Goal: Information Seeking & Learning: Learn about a topic

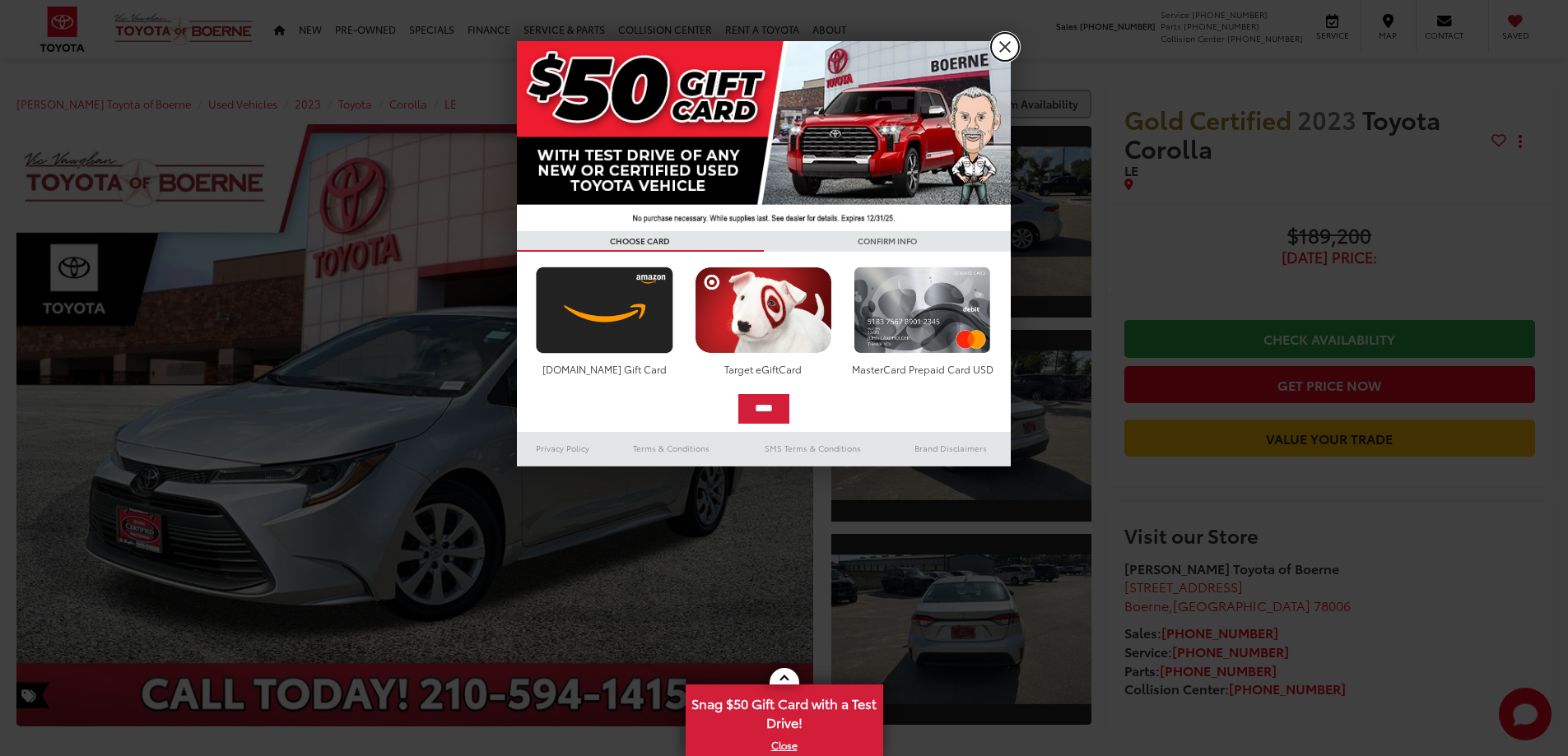
click at [1001, 50] on link "X" at bounding box center [1005, 47] width 28 height 28
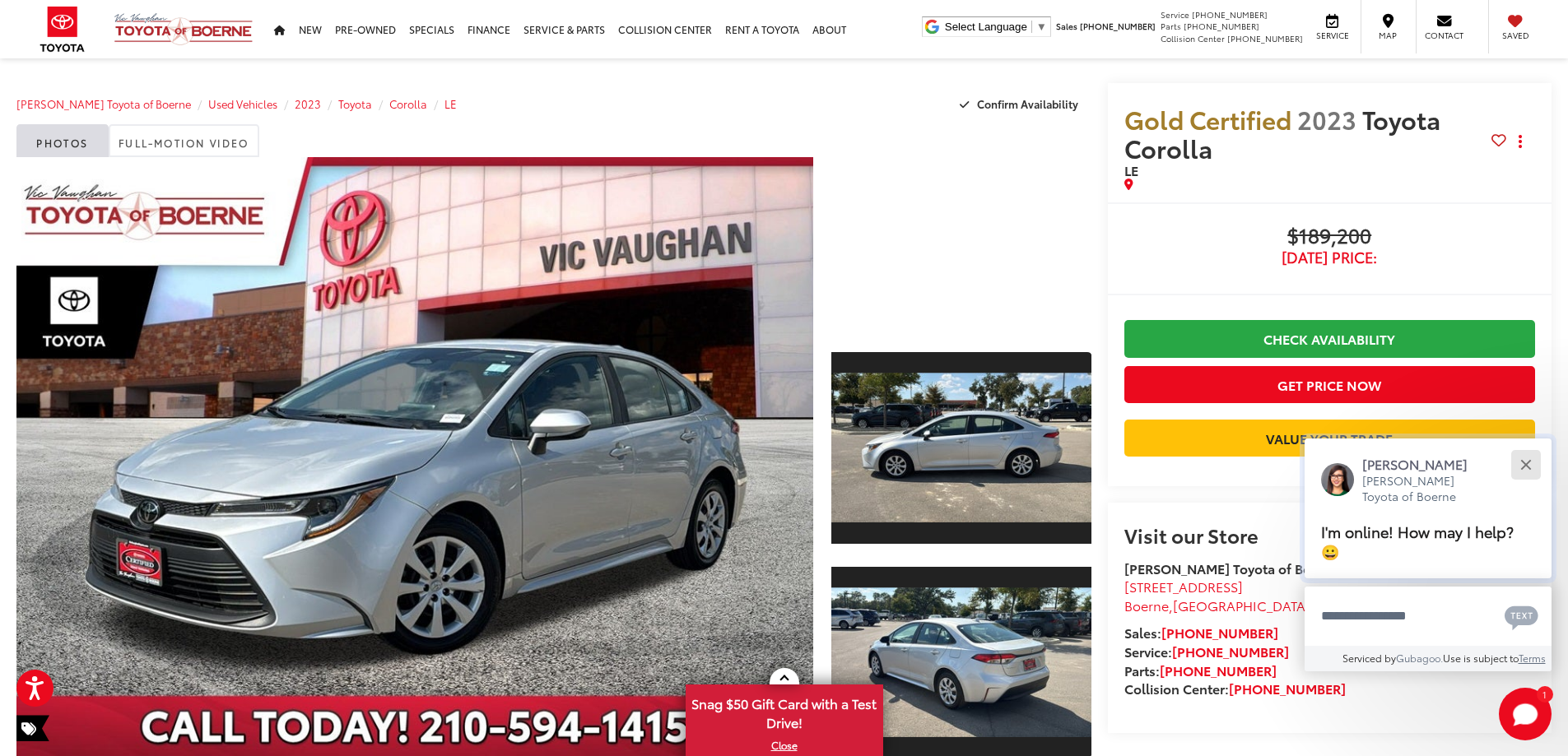
click at [1523, 467] on div "Close" at bounding box center [1525, 465] width 10 height 10
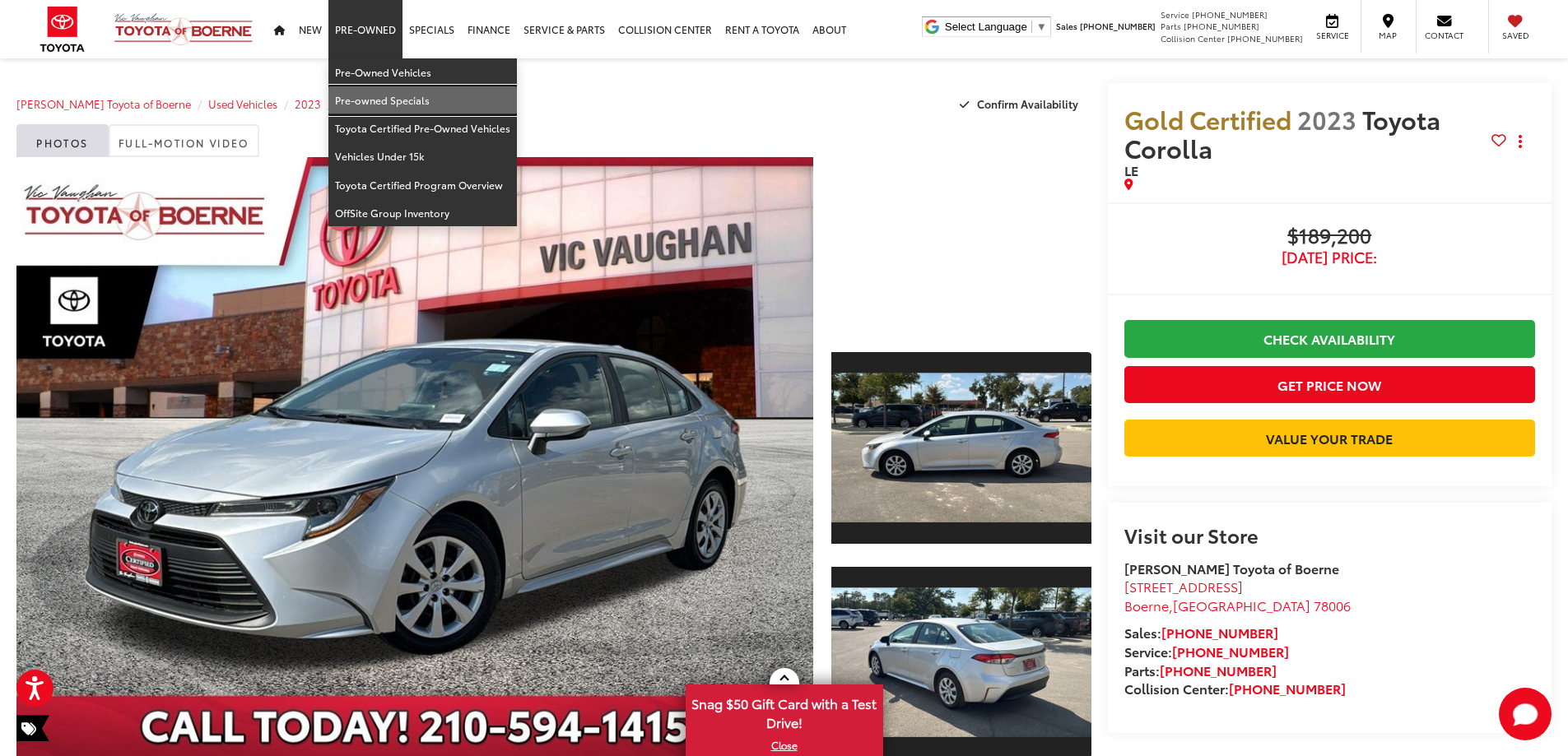
click at [358, 97] on link "Pre-owned Specials" at bounding box center [422, 100] width 189 height 28
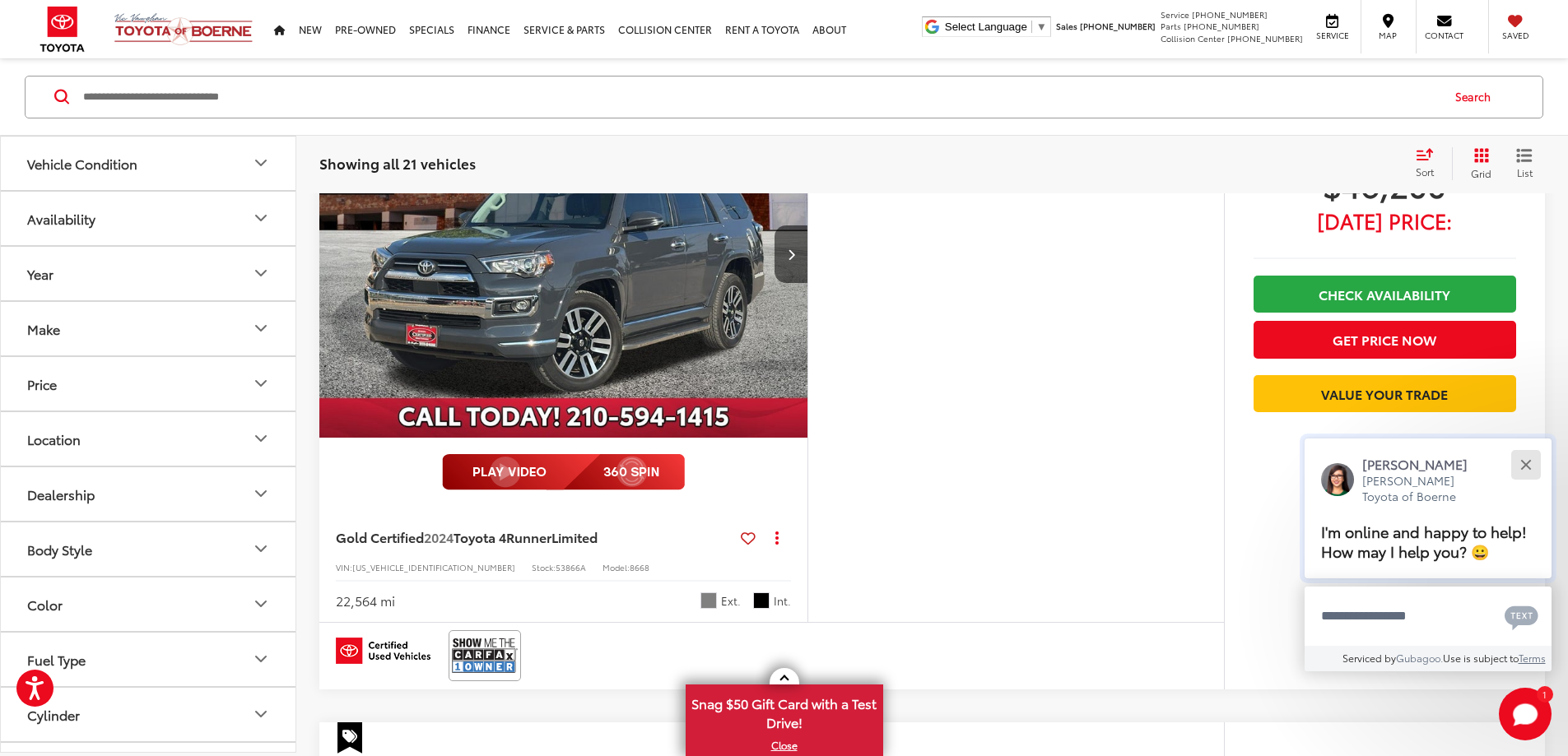
scroll to position [1590, 0]
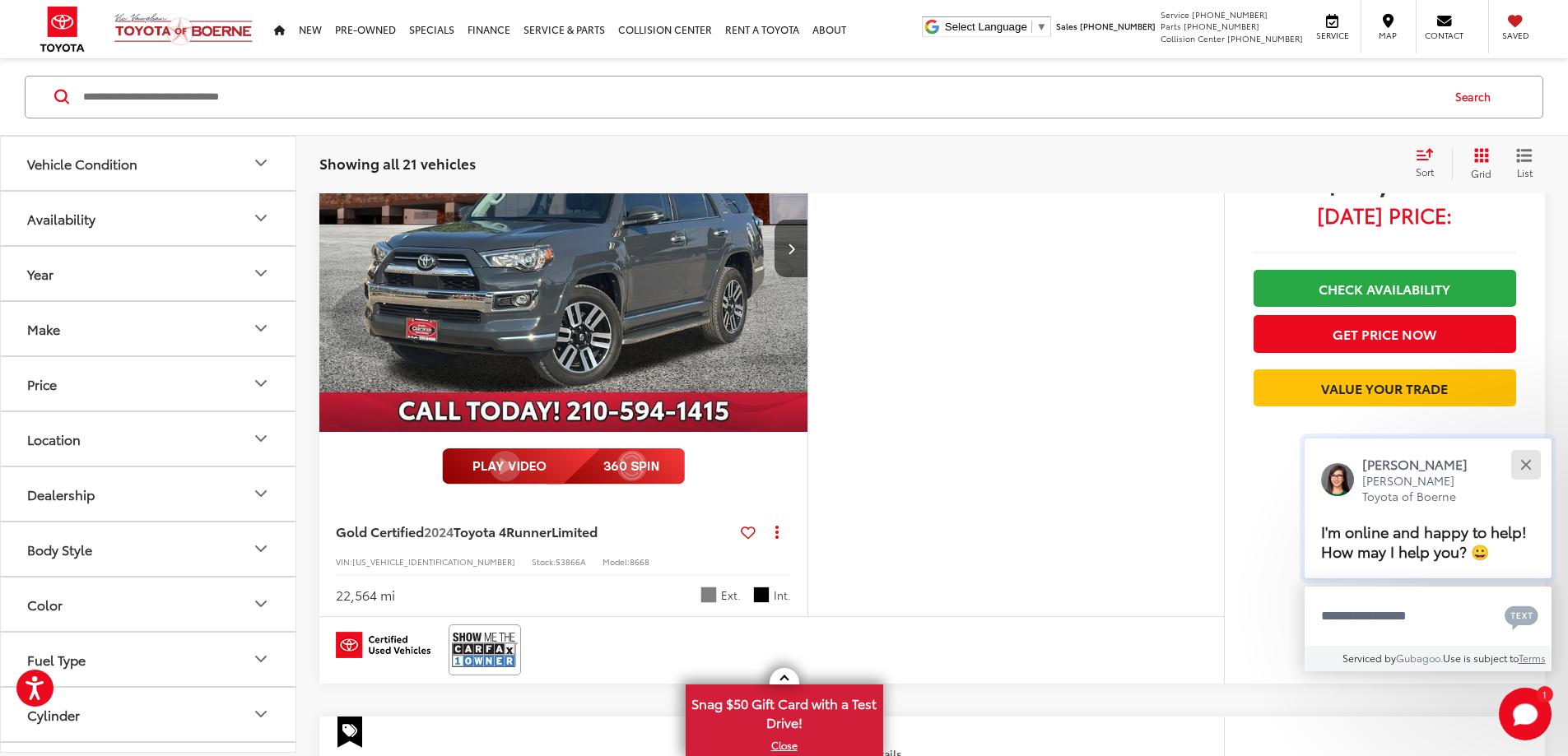
click at [1529, 465] on button "Close" at bounding box center [1525, 465] width 36 height 36
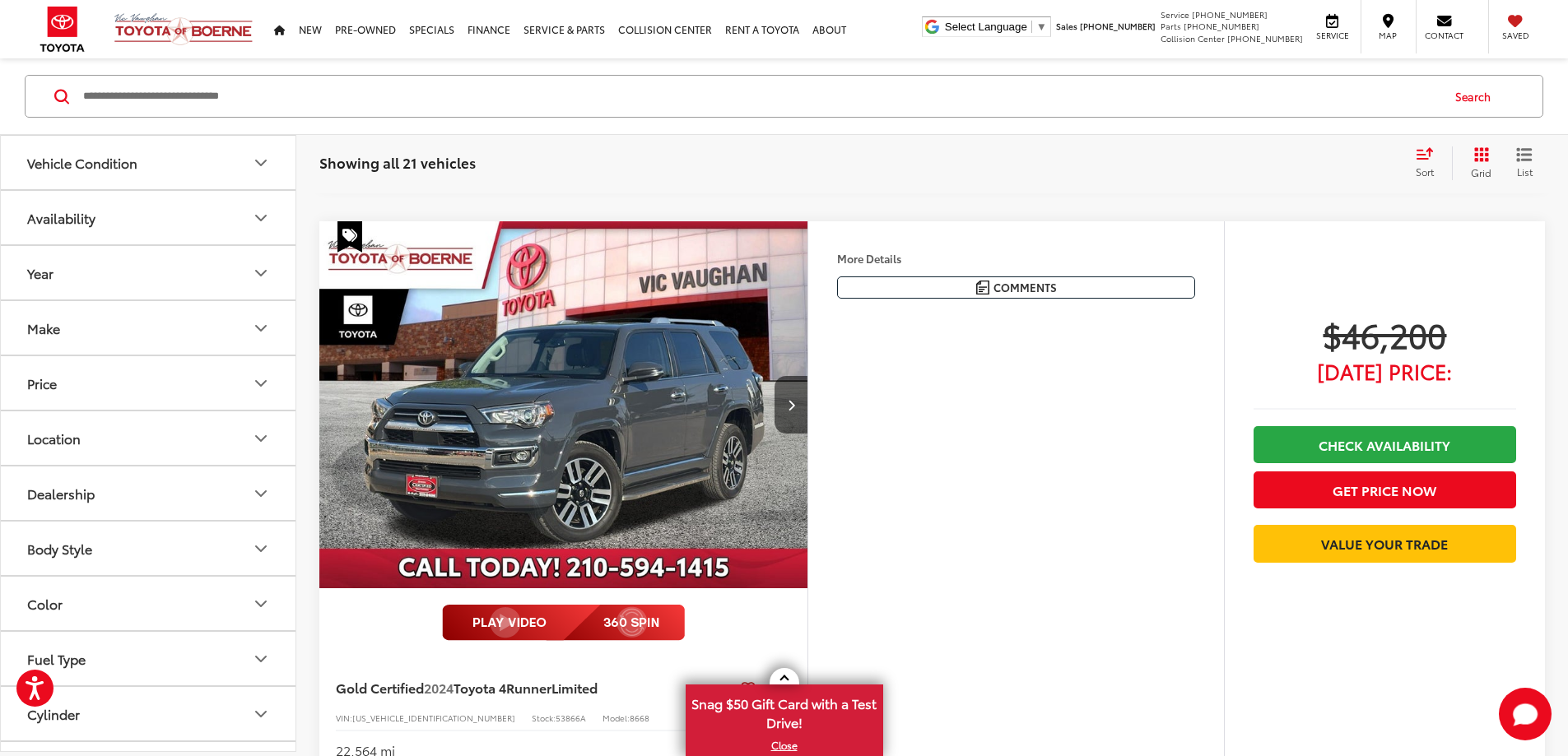
scroll to position [1347, 0]
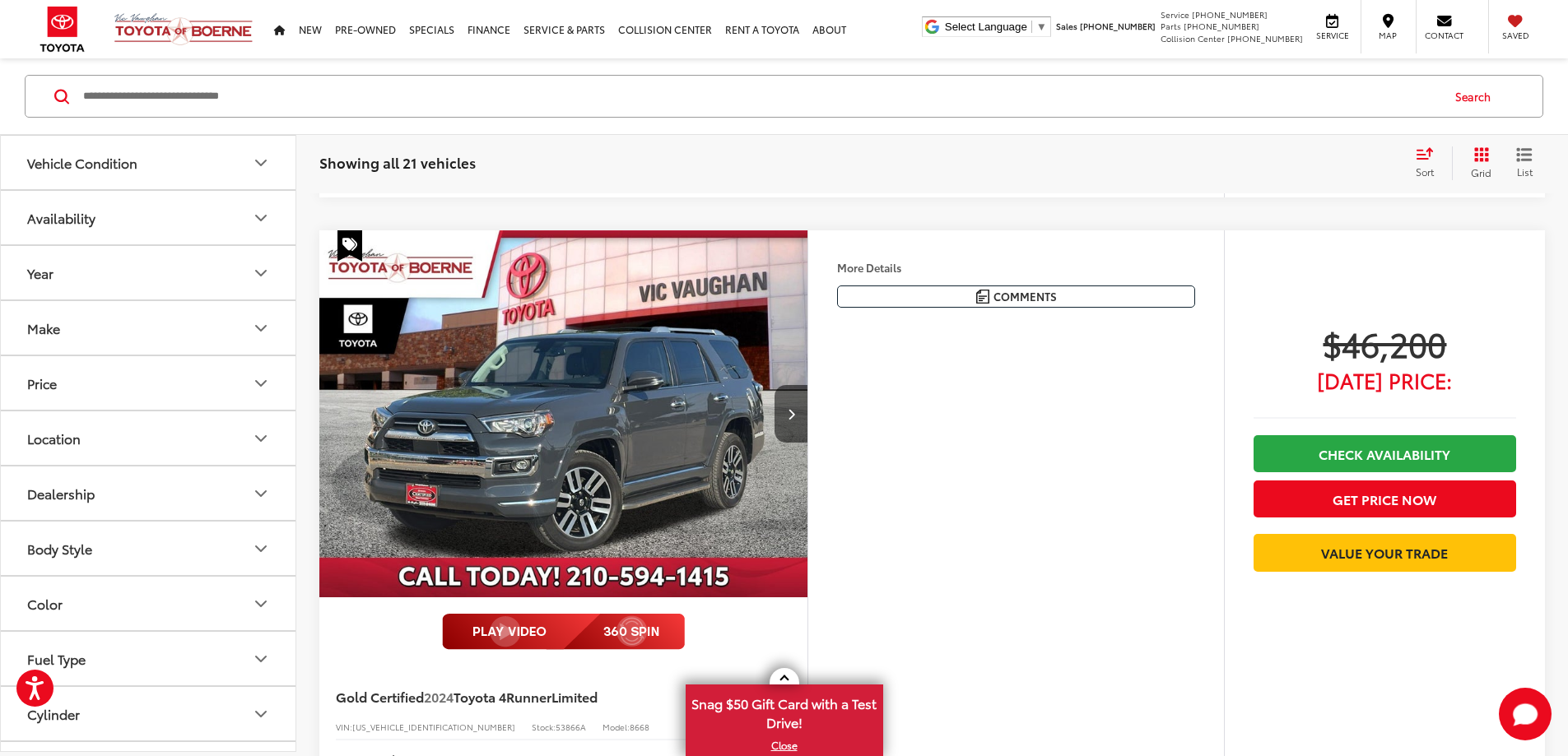
click at [251, 160] on button "Vehicle Condition" at bounding box center [149, 162] width 297 height 53
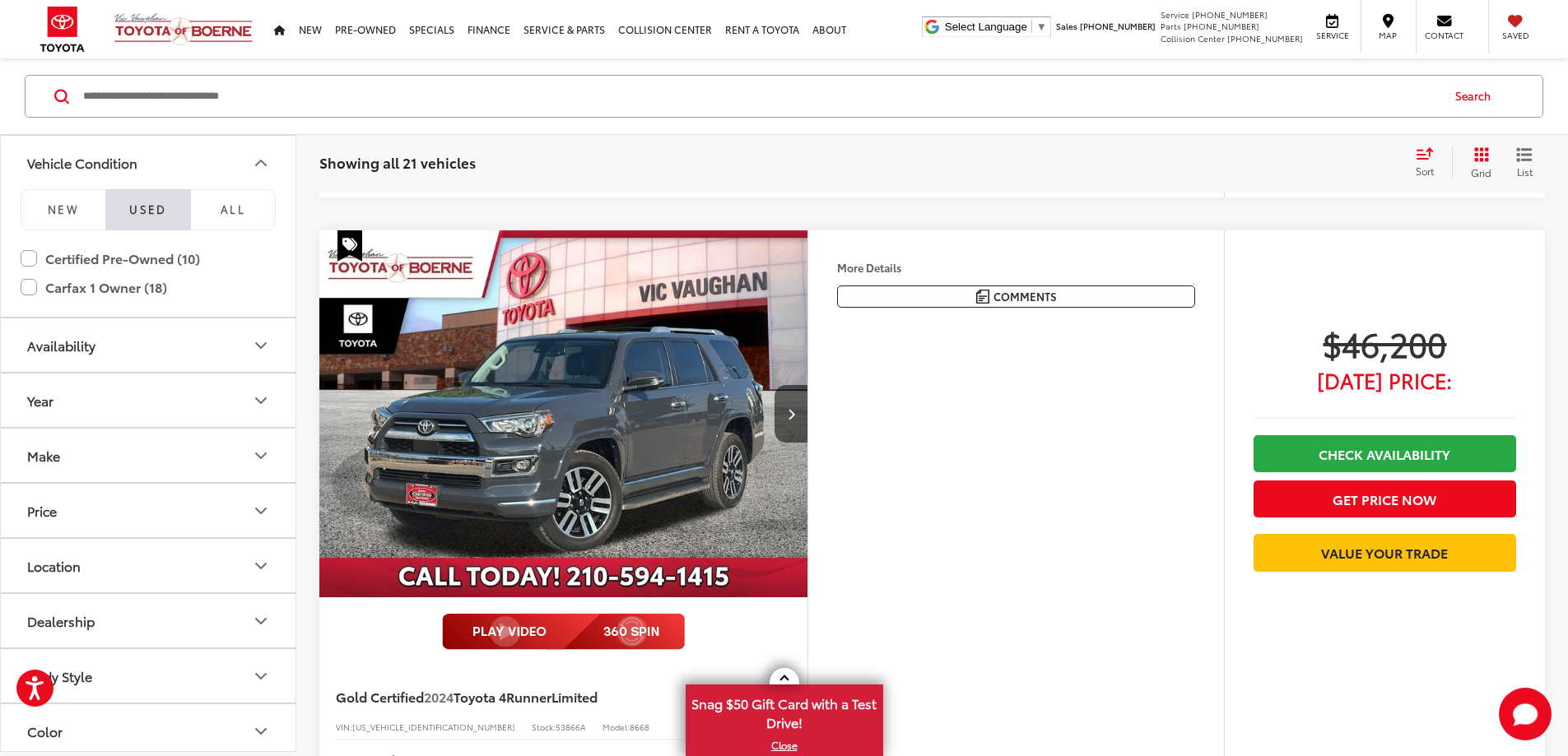
click at [240, 457] on button "Make" at bounding box center [149, 455] width 297 height 53
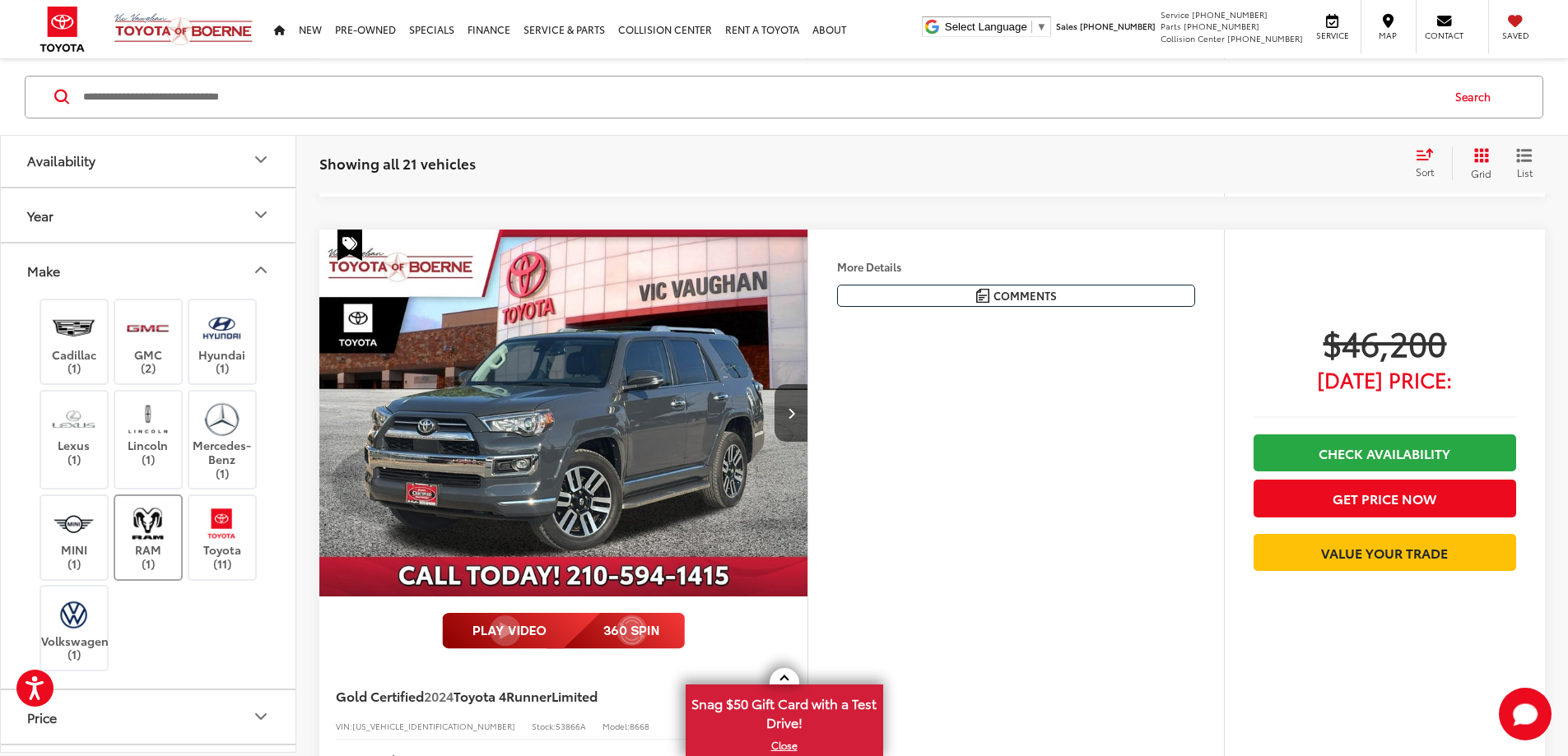
scroll to position [191, 0]
click at [221, 538] on label "Toyota (11)" at bounding box center [223, 531] width 67 height 67
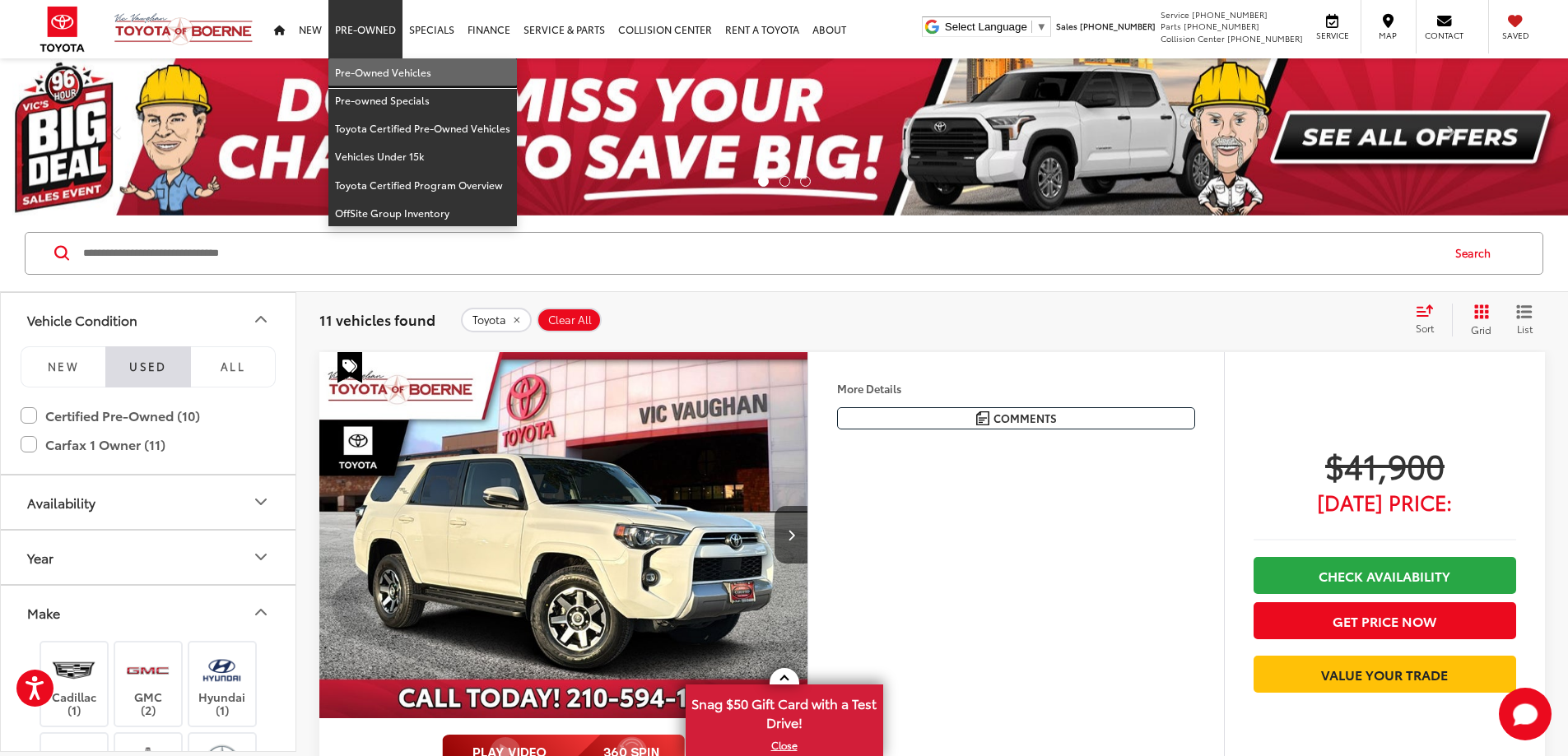
click at [373, 67] on link "Pre-Owned Vehicles" at bounding box center [422, 72] width 189 height 28
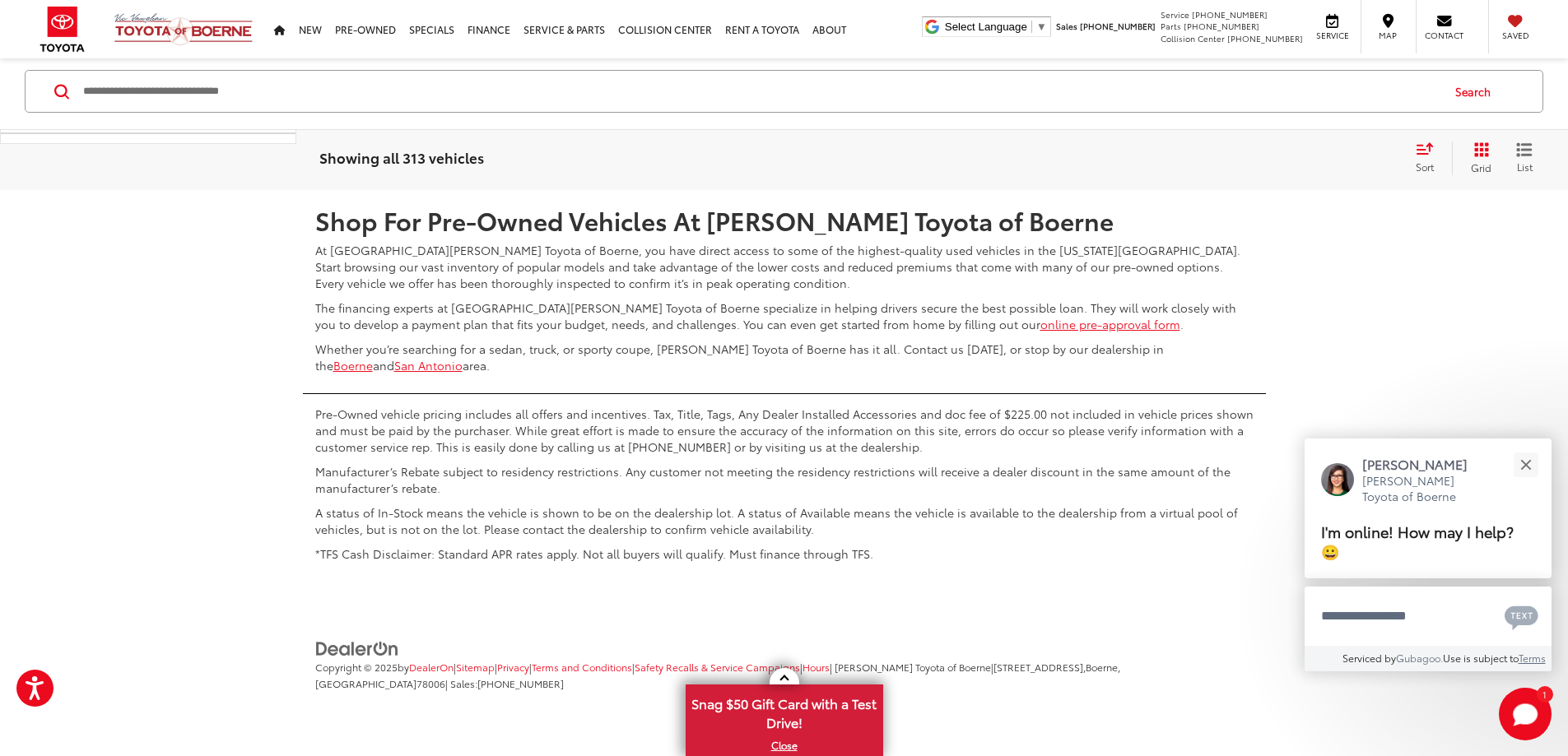
scroll to position [8835, 0]
click at [1238, 156] on link "2" at bounding box center [1250, 141] width 25 height 30
click at [1263, 156] on link "3" at bounding box center [1275, 141] width 25 height 30
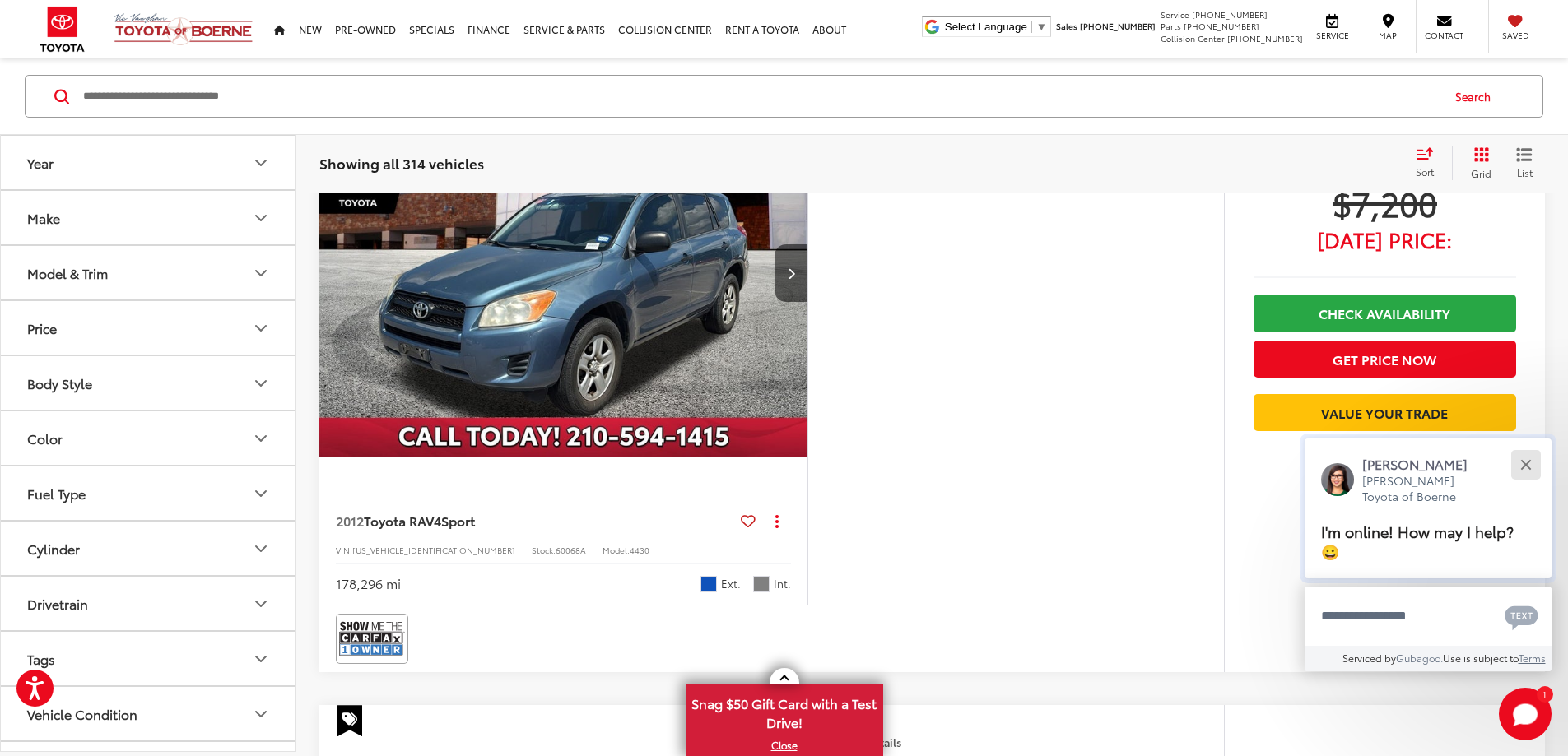
click at [1524, 461] on div "Close" at bounding box center [1525, 465] width 10 height 10
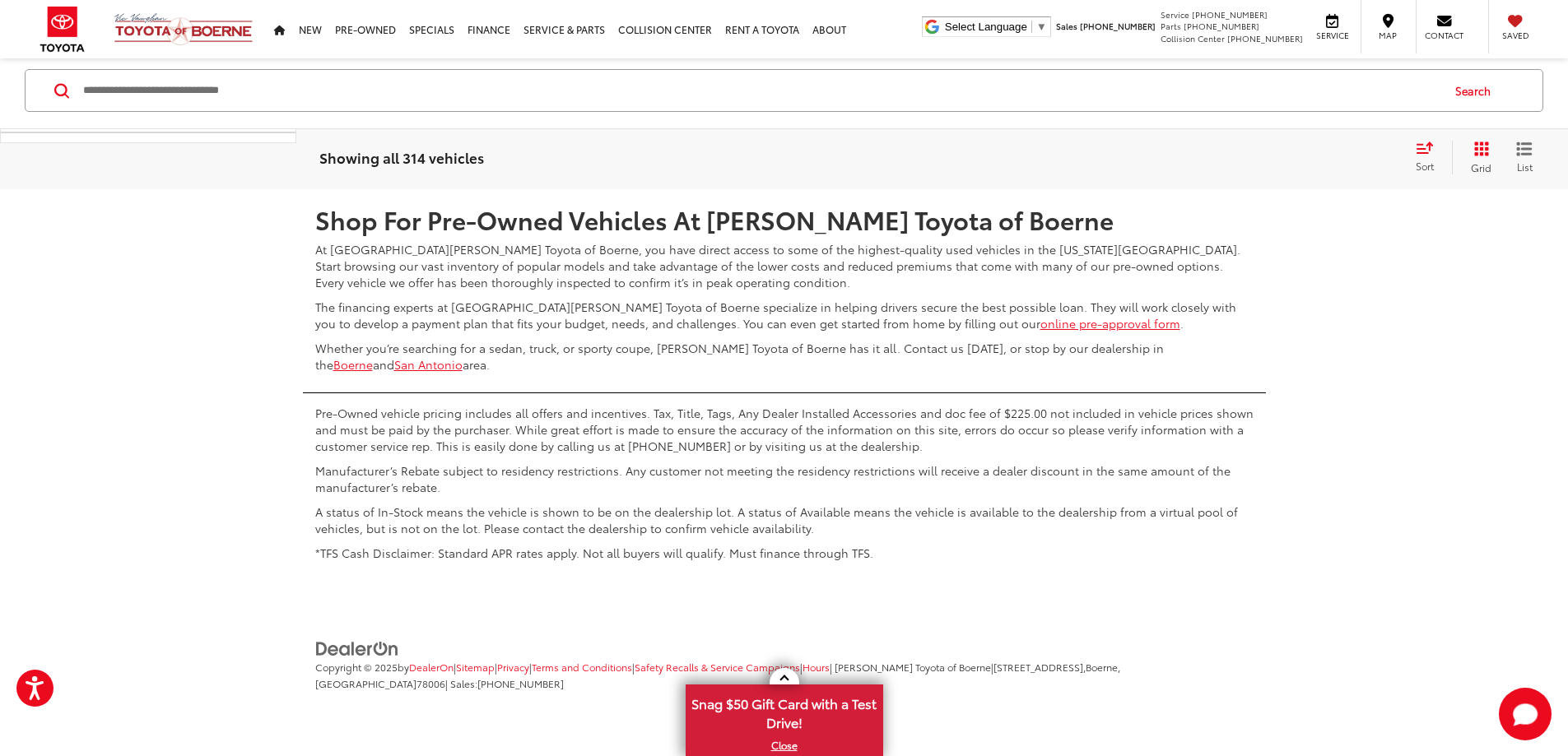
scroll to position [8659, 0]
click at [1288, 156] on link "4" at bounding box center [1300, 141] width 25 height 30
click at [1288, 156] on link "5" at bounding box center [1300, 141] width 25 height 30
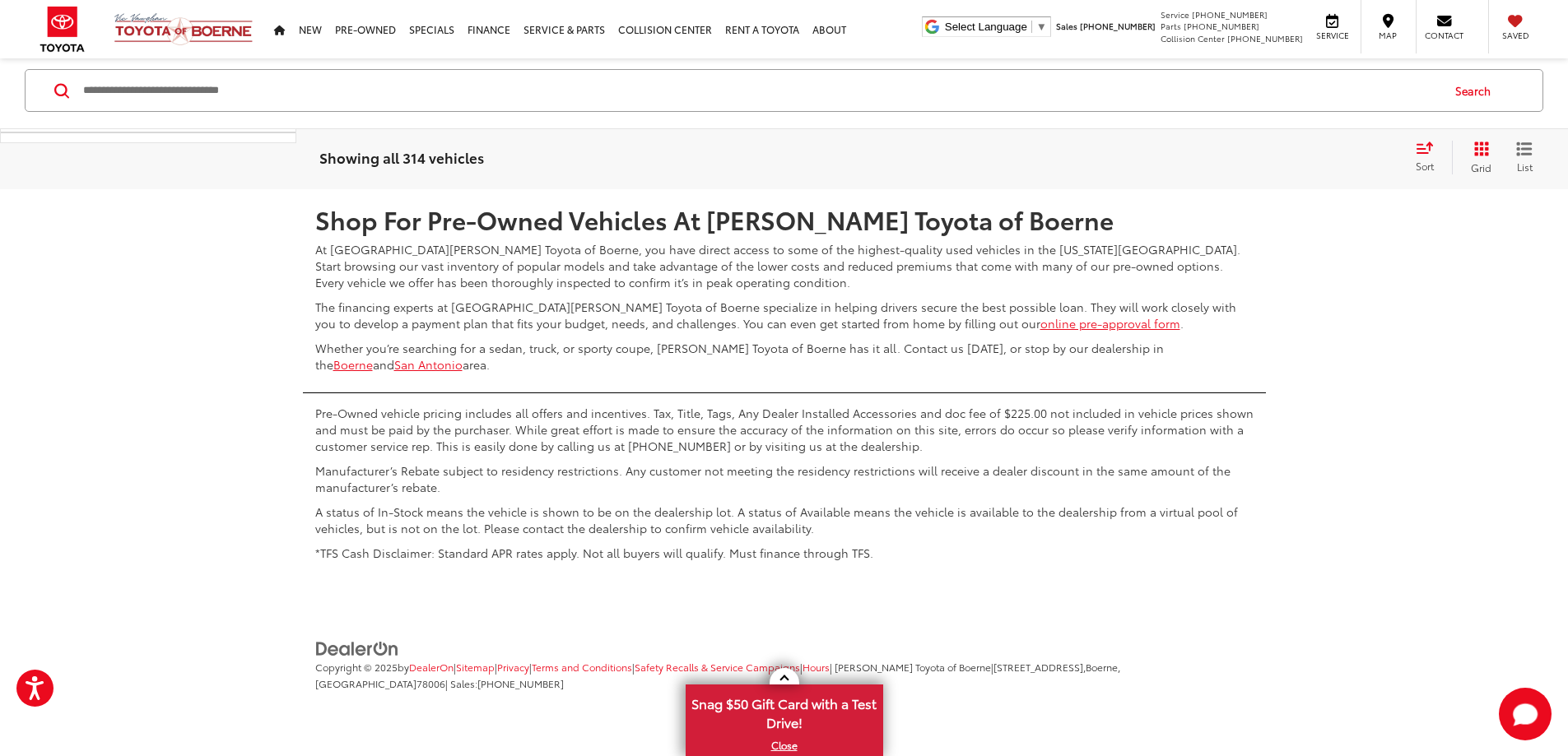
click at [1288, 156] on link "6" at bounding box center [1300, 141] width 25 height 30
click at [1288, 156] on link "7" at bounding box center [1300, 141] width 25 height 30
click at [1288, 156] on link "8" at bounding box center [1300, 141] width 25 height 30
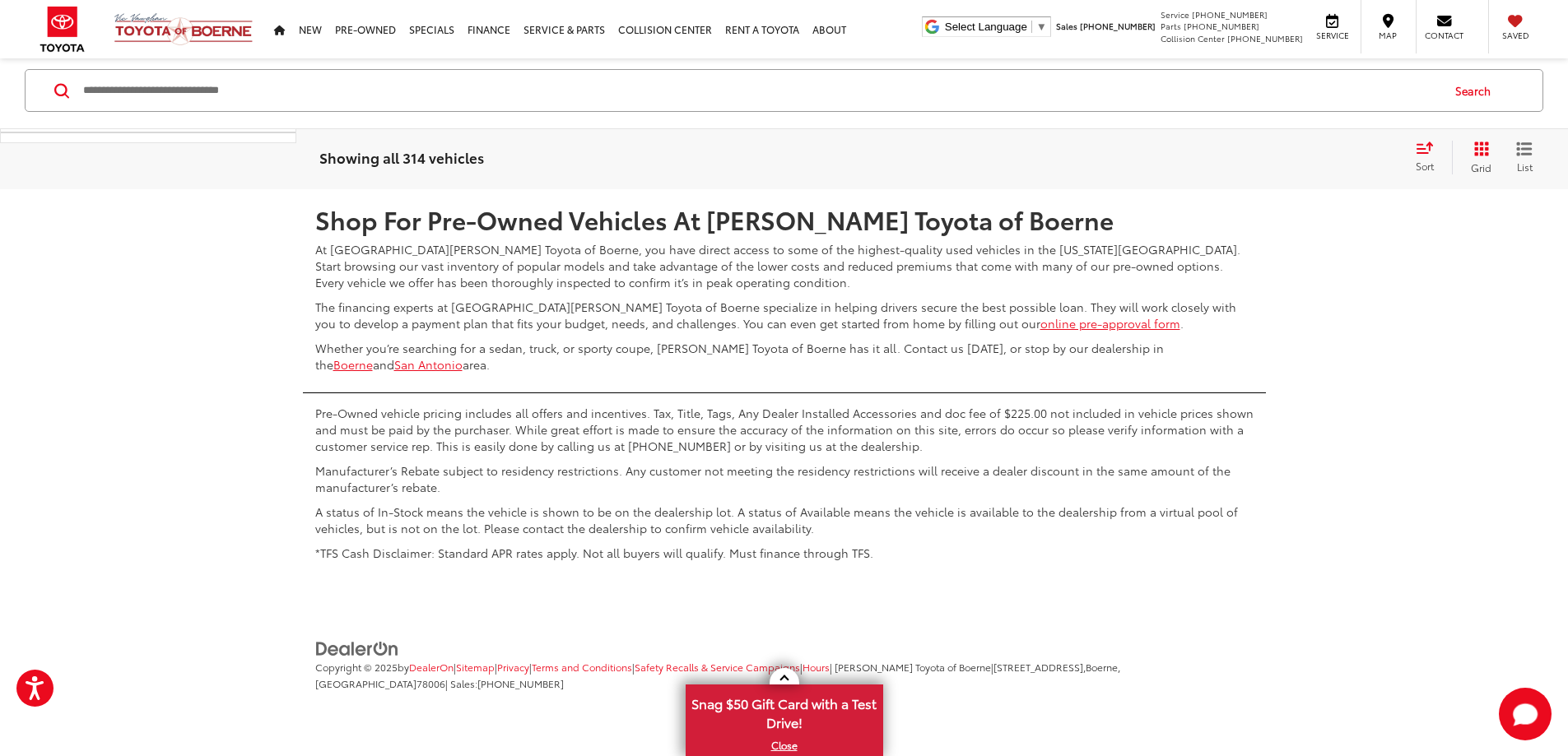
scroll to position [9043, 0]
click at [1282, 156] on link "9" at bounding box center [1294, 141] width 25 height 30
click at [1277, 156] on link "10" at bounding box center [1293, 141] width 31 height 30
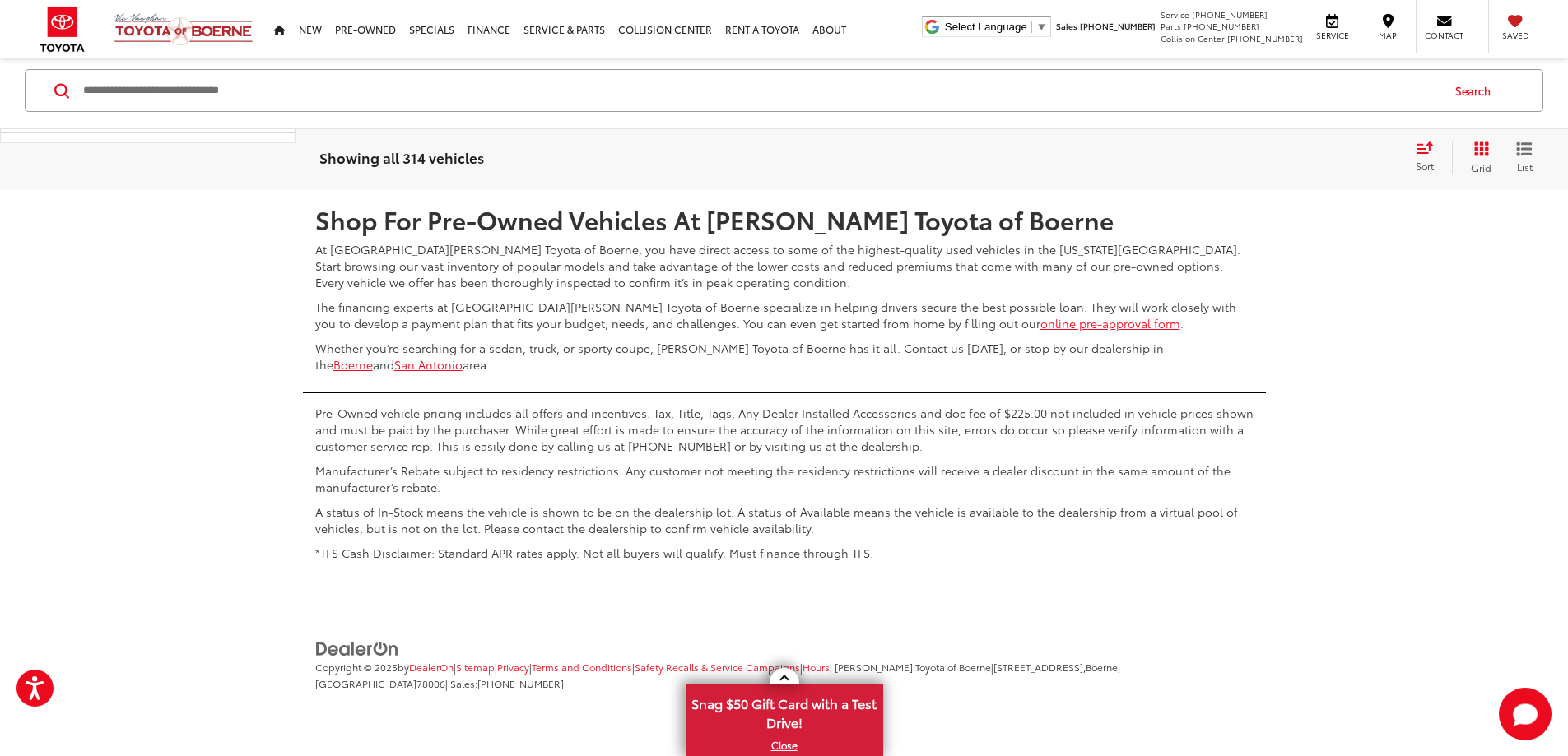
click at [1277, 156] on link "11" at bounding box center [1292, 141] width 30 height 30
click at [1276, 156] on link "12" at bounding box center [1291, 141] width 31 height 30
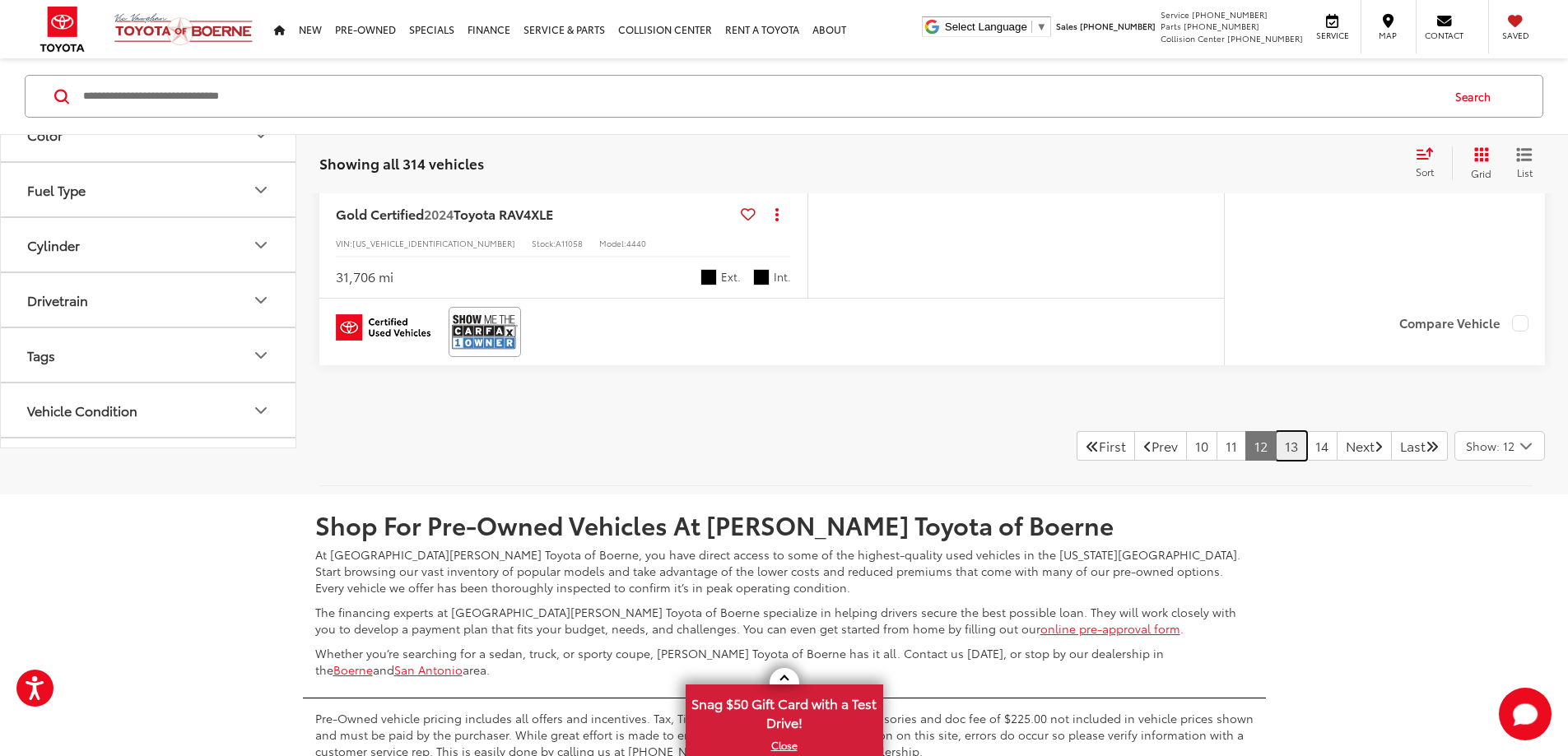
scroll to position [7891, 0]
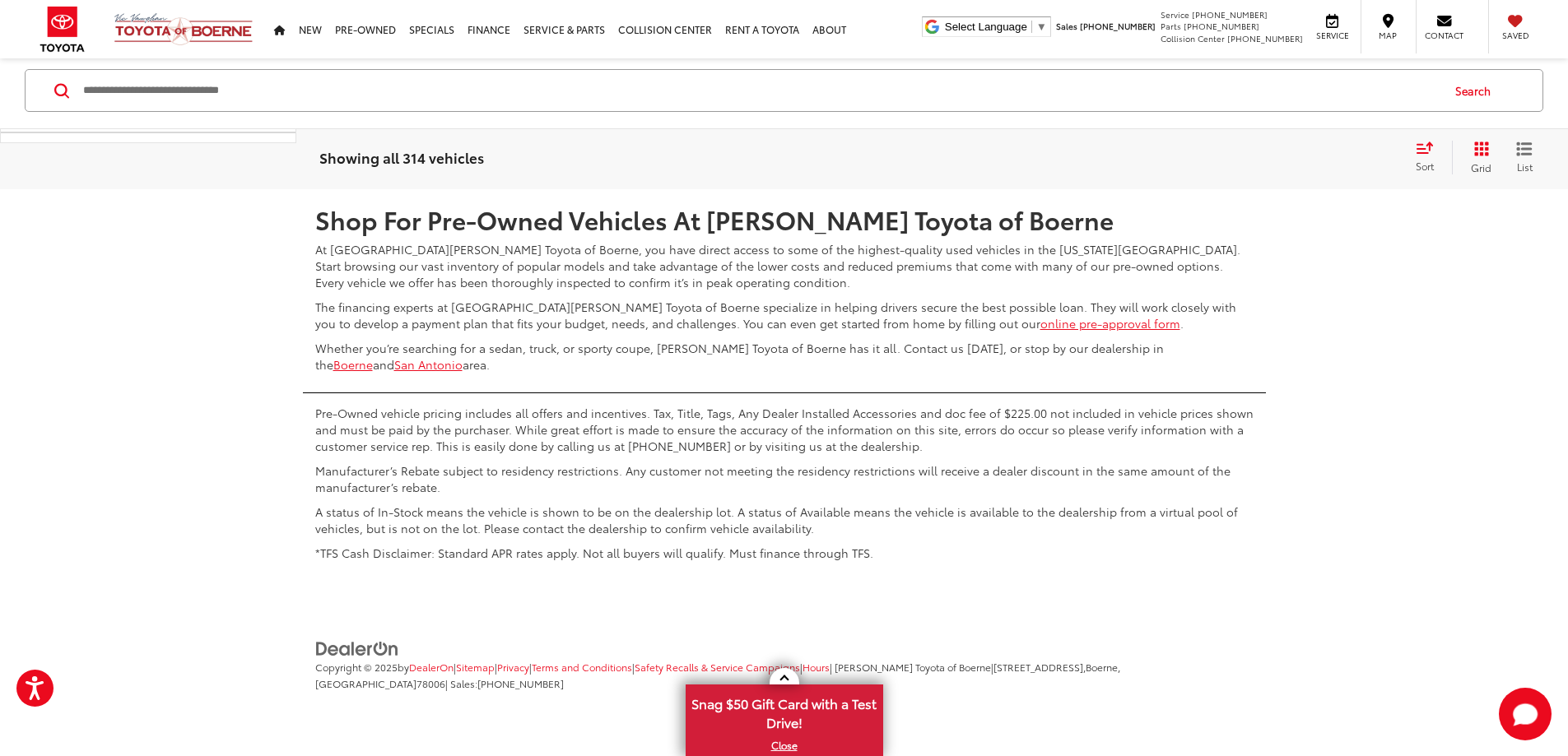
click at [1276, 156] on link "13" at bounding box center [1291, 141] width 31 height 30
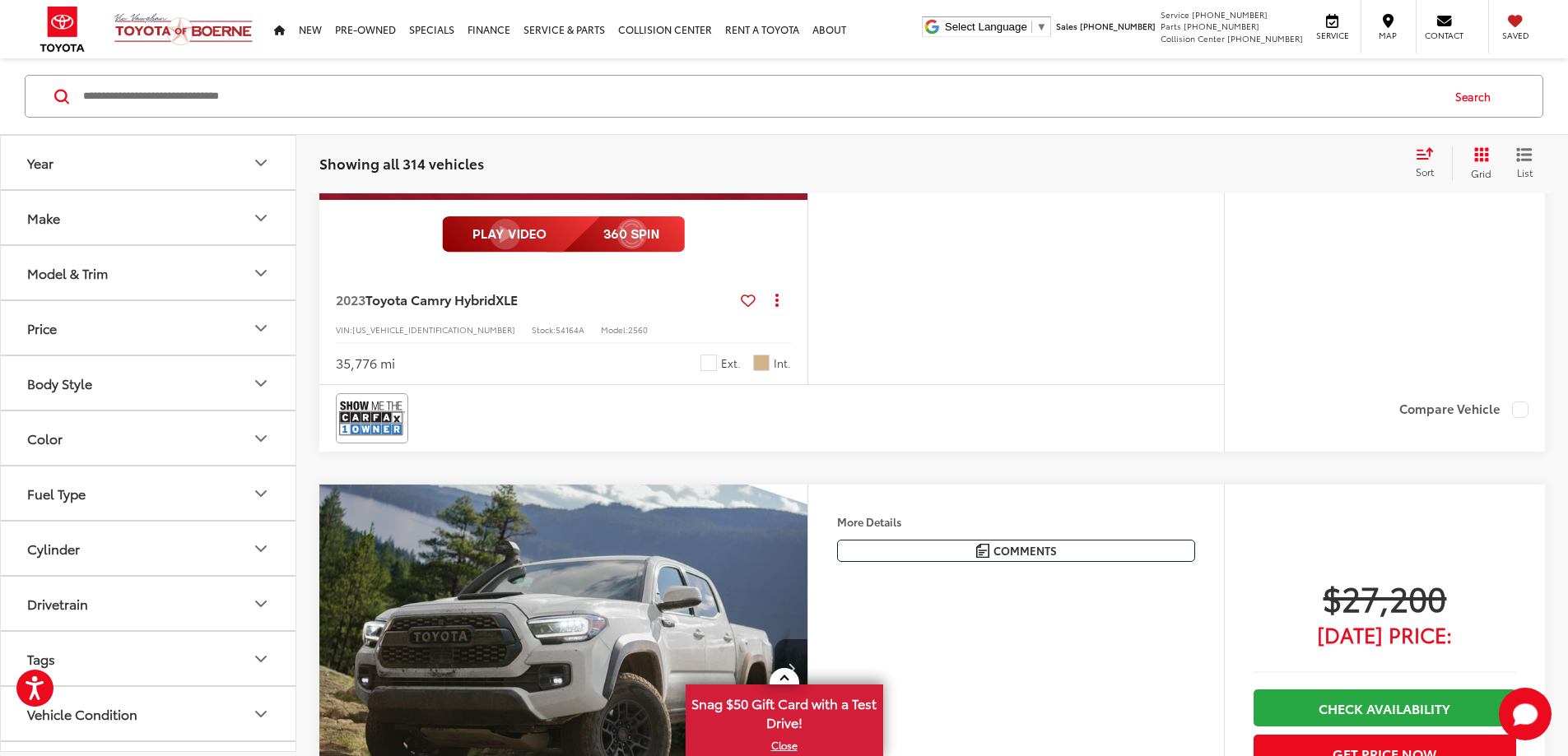
scroll to position [6381, 0]
